Goal: Information Seeking & Learning: Learn about a topic

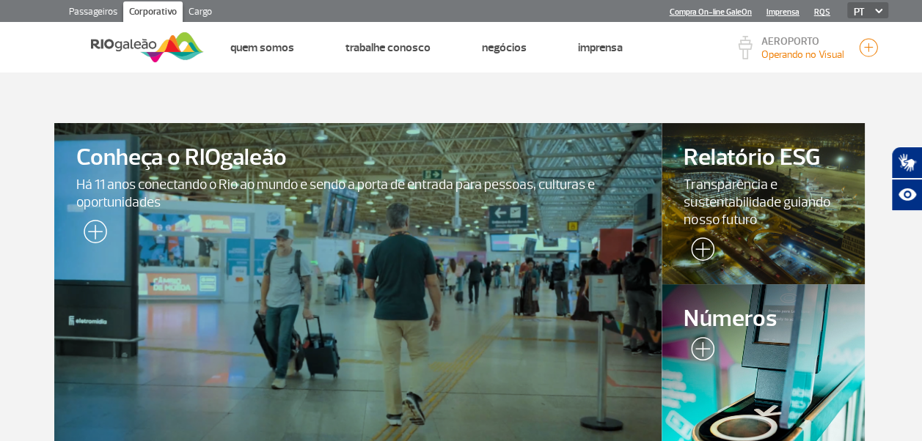
click at [370, 227] on div at bounding box center [358, 284] width 620 height 329
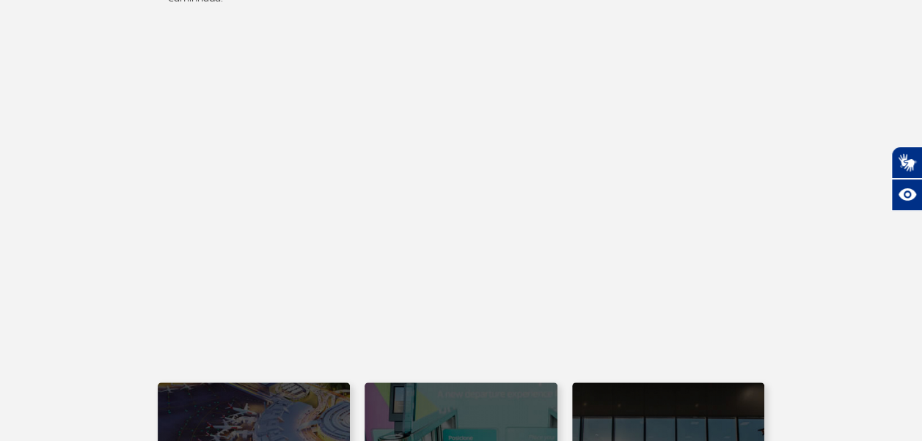
scroll to position [522, 0]
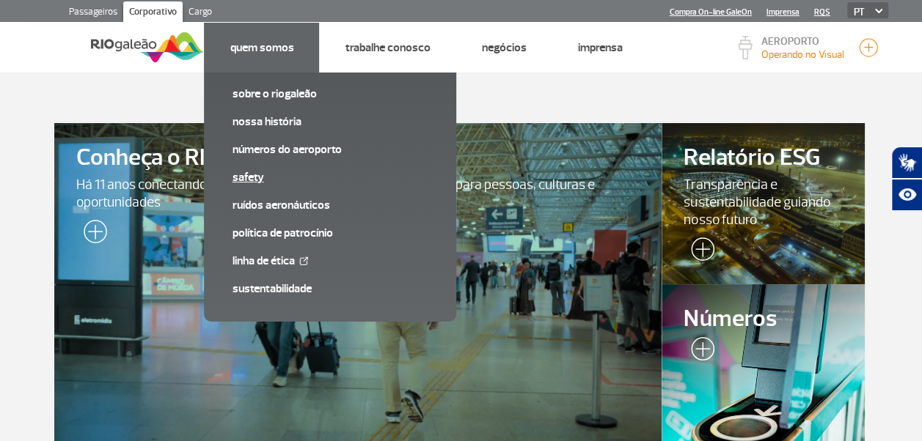
click at [254, 181] on link "SAFETY" at bounding box center [330, 177] width 197 height 16
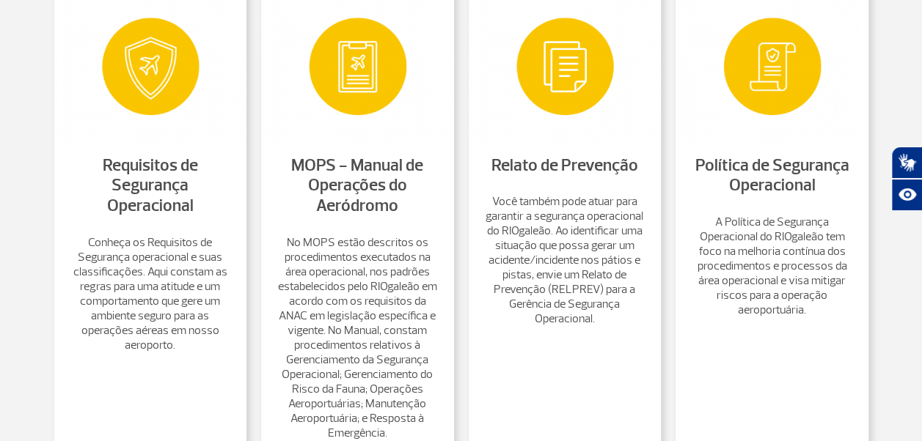
scroll to position [660, 0]
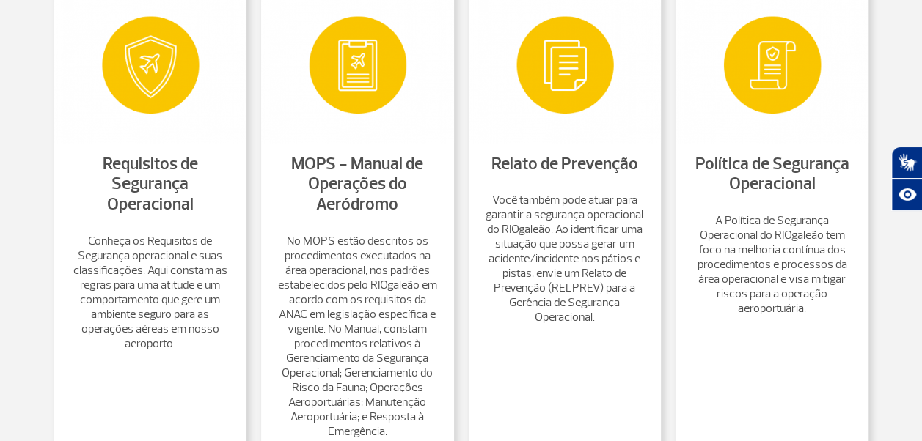
click at [735, 193] on link "Política de Segurança Operacional" at bounding box center [771, 174] width 154 height 42
